Goal: Information Seeking & Learning: Learn about a topic

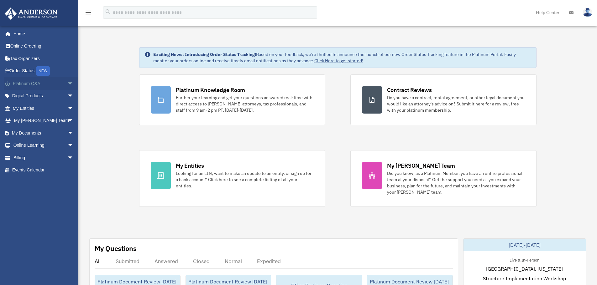
click at [67, 81] on span "arrow_drop_down" at bounding box center [73, 83] width 13 height 13
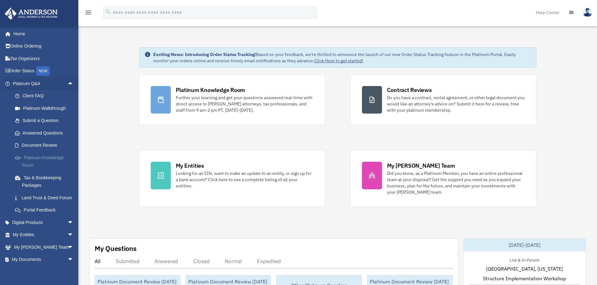
click at [47, 157] on link "Platinum Knowledge Room" at bounding box center [46, 162] width 74 height 20
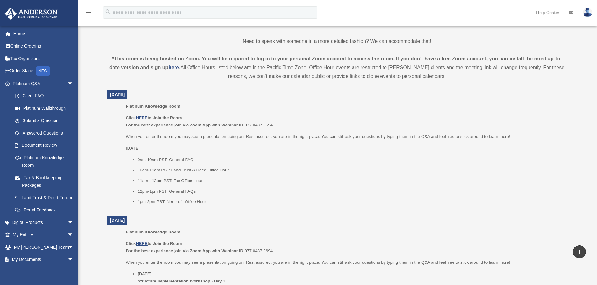
scroll to position [63, 0]
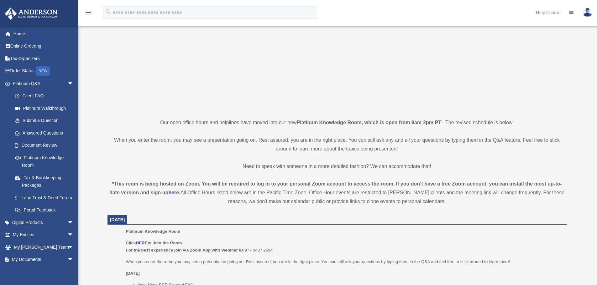
click at [210, 139] on p "When you enter the room, you may see a presentation going on. Rest assured, you…" at bounding box center [336, 145] width 459 height 18
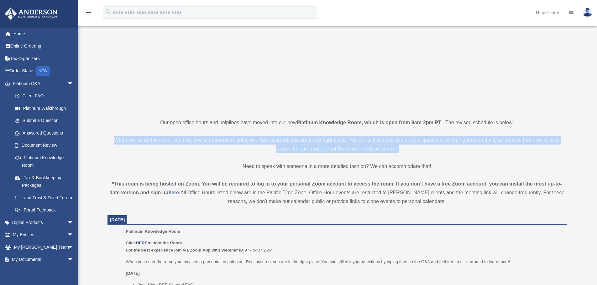
click at [210, 139] on p "When you enter the room, you may see a presentation going on. Rest assured, you…" at bounding box center [336, 145] width 459 height 18
click at [188, 138] on p "When you enter the room, you may see a presentation going on. Rest assured, you…" at bounding box center [336, 145] width 459 height 18
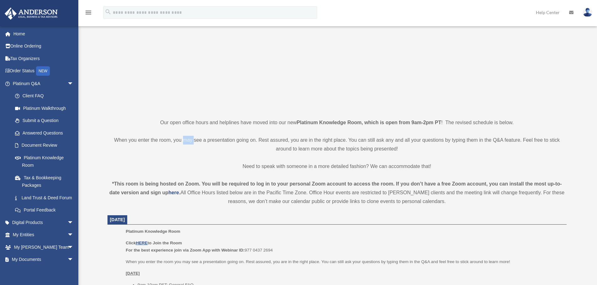
click at [188, 138] on p "When you enter the room, you may see a presentation going on. Rest assured, you…" at bounding box center [336, 145] width 459 height 18
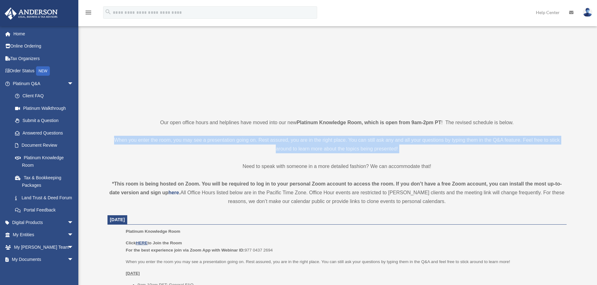
click at [188, 138] on p "When you enter the room, you may see a presentation going on. Rest assured, you…" at bounding box center [336, 145] width 459 height 18
click at [205, 139] on p "When you enter the room, you may see a presentation going on. Rest assured, you…" at bounding box center [336, 145] width 459 height 18
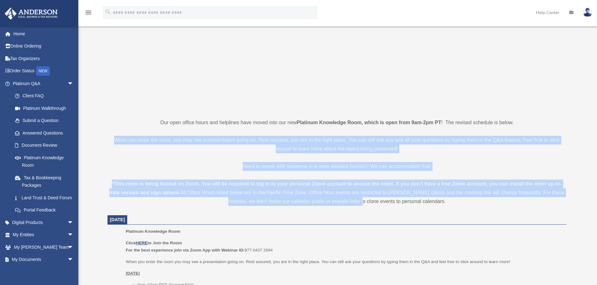
drag, startPoint x: 110, startPoint y: 140, endPoint x: 366, endPoint y: 207, distance: 264.3
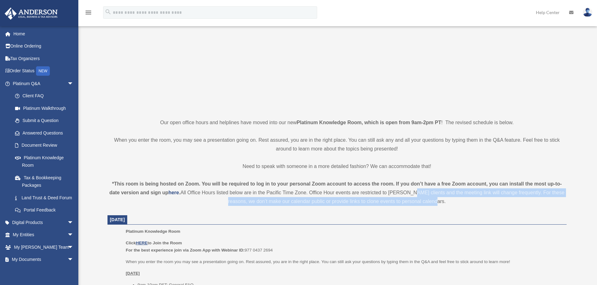
drag, startPoint x: 464, startPoint y: 202, endPoint x: 279, endPoint y: 156, distance: 189.7
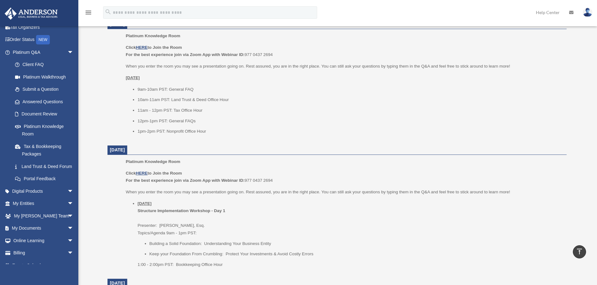
scroll to position [313, 0]
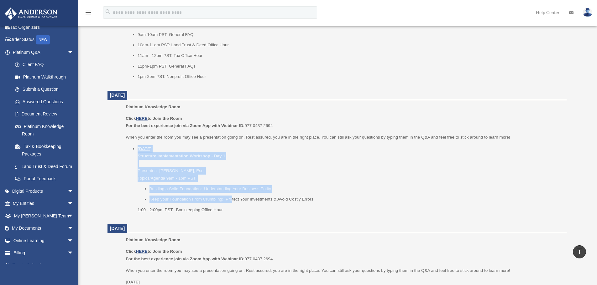
drag, startPoint x: 142, startPoint y: 146, endPoint x: 235, endPoint y: 200, distance: 107.6
click at [234, 198] on li "[DATE] Structure Implementation Workshop - Day 1 Presenter: [PERSON_NAME], Esq.…" at bounding box center [350, 179] width 424 height 68
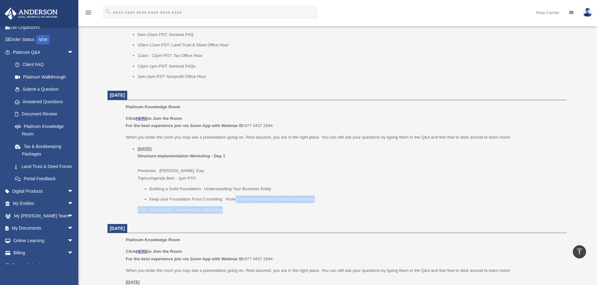
click at [238, 205] on li "[DATE] Structure Implementation Workshop - Day 1 Presenter: [PERSON_NAME], Esq.…" at bounding box center [350, 179] width 424 height 68
drag, startPoint x: 250, startPoint y: 210, endPoint x: 158, endPoint y: 148, distance: 110.5
click at [158, 148] on li "[DATE] Structure Implementation Workshop - Day 1 Presenter: [PERSON_NAME], Esq.…" at bounding box center [350, 179] width 424 height 68
click at [152, 148] on u "[DATE]" at bounding box center [145, 149] width 14 height 5
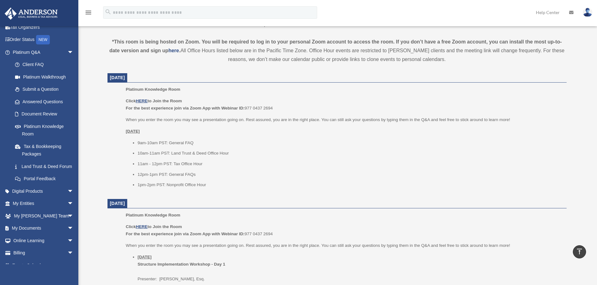
scroll to position [219, 0]
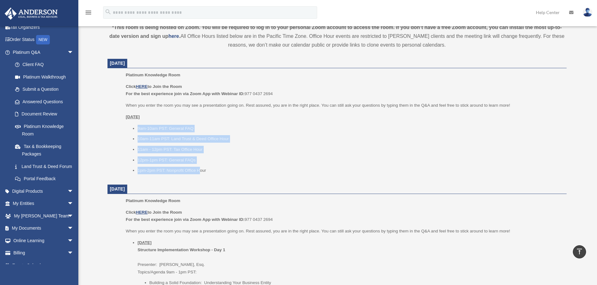
drag, startPoint x: 136, startPoint y: 123, endPoint x: 201, endPoint y: 171, distance: 81.1
click at [201, 171] on div "Click HERE to Join the Room For the best experience join via Zoom App with Webi…" at bounding box center [344, 128] width 436 height 91
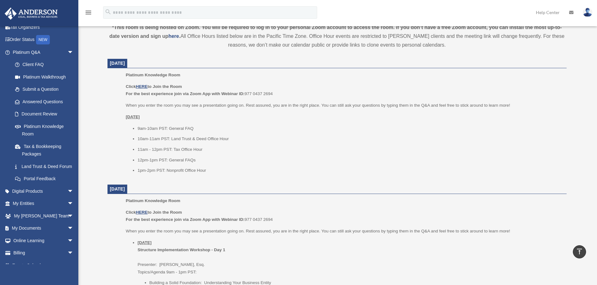
click at [201, 171] on li "1pm-2pm PST: Nonprofit Office Hour" at bounding box center [350, 171] width 424 height 8
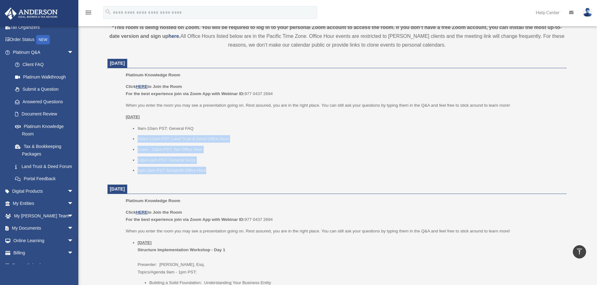
drag, startPoint x: 198, startPoint y: 159, endPoint x: 138, endPoint y: 133, distance: 65.2
click at [138, 133] on ul "9am-10am PST: General FAQ 10am-11am PST: Land Trust & Deed Office Hour 11am - 1…" at bounding box center [344, 149] width 436 height 49
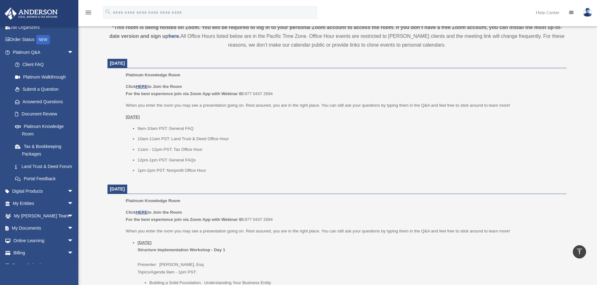
click at [174, 152] on li "11am - 12pm PST: Tax Office Hour" at bounding box center [350, 150] width 424 height 8
click at [207, 153] on li "11am - 12pm PST: Tax Office Hour" at bounding box center [350, 150] width 424 height 8
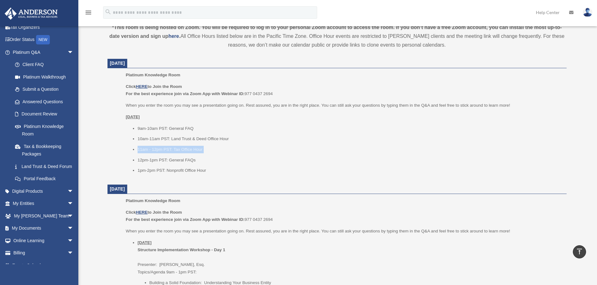
click at [207, 153] on li "11am - 12pm PST: Tax Office Hour" at bounding box center [350, 150] width 424 height 8
click at [187, 150] on li "11am - 12pm PST: Tax Office Hour" at bounding box center [350, 150] width 424 height 8
click at [191, 150] on li "11am - 12pm PST: Tax Office Hour" at bounding box center [350, 150] width 424 height 8
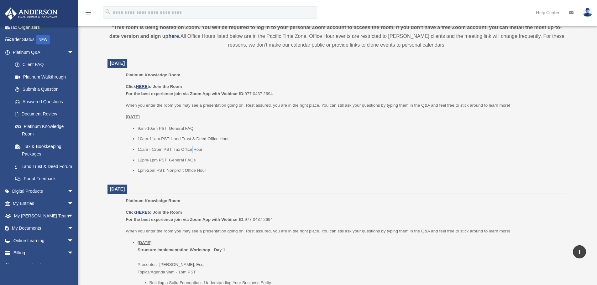
click at [191, 150] on li "11am - 12pm PST: Tax Office Hour" at bounding box center [350, 150] width 424 height 8
drag, startPoint x: 191, startPoint y: 150, endPoint x: 181, endPoint y: 152, distance: 10.8
click at [192, 150] on li "11am - 12pm PST: Tax Office Hour" at bounding box center [350, 150] width 424 height 8
click at [173, 153] on ul "9am-10am PST: General FAQ 10am-11am PST: Land Trust & Deed Office Hour 11am - 1…" at bounding box center [344, 149] width 436 height 49
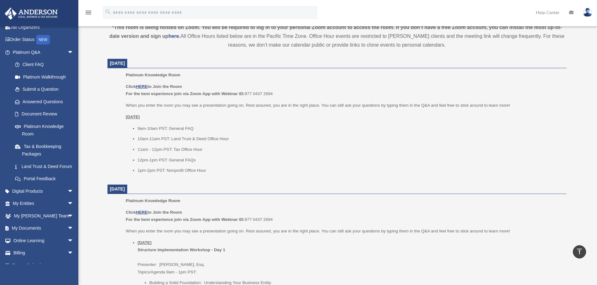
click at [183, 150] on li "11am - 12pm PST: Tax Office Hour" at bounding box center [350, 150] width 424 height 8
click at [170, 148] on li "11am - 12pm PST: Tax Office Hour" at bounding box center [350, 150] width 424 height 8
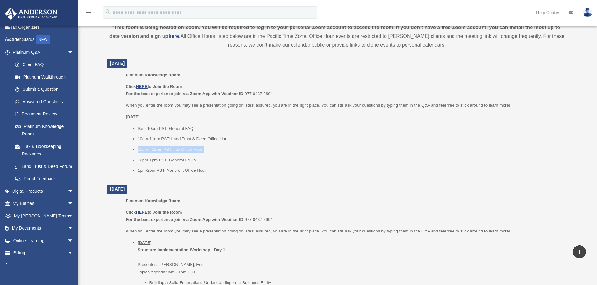
click at [170, 148] on li "11am - 12pm PST: Tax Office Hour" at bounding box center [350, 150] width 424 height 8
click at [193, 150] on li "11am - 12pm PST: Tax Office Hour" at bounding box center [350, 150] width 424 height 8
click at [192, 150] on li "11am - 12pm PST: Tax Office Hour" at bounding box center [350, 150] width 424 height 8
click at [190, 150] on li "11am - 12pm PST: Tax Office Hour" at bounding box center [350, 150] width 424 height 8
click at [176, 151] on li "11am - 12pm PST: Tax Office Hour" at bounding box center [350, 150] width 424 height 8
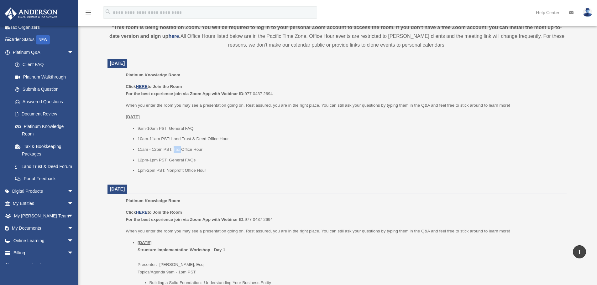
click at [176, 151] on li "11am - 12pm PST: Tax Office Hour" at bounding box center [350, 150] width 424 height 8
click at [181, 151] on li "11am - 12pm PST: Tax Office Hour" at bounding box center [350, 150] width 424 height 8
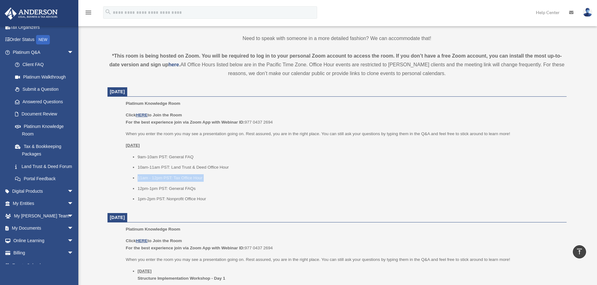
scroll to position [157, 0]
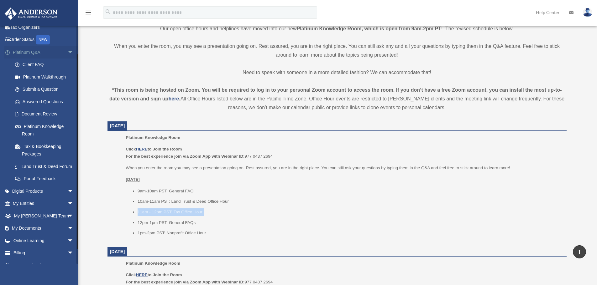
click at [67, 52] on span "arrow_drop_down" at bounding box center [73, 52] width 13 height 13
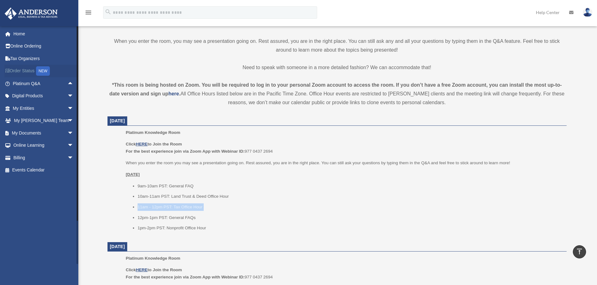
scroll to position [219, 0]
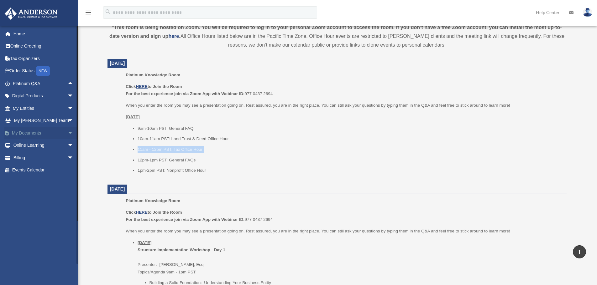
click at [67, 130] on span "arrow_drop_down" at bounding box center [73, 133] width 13 height 13
